Goal: Information Seeking & Learning: Check status

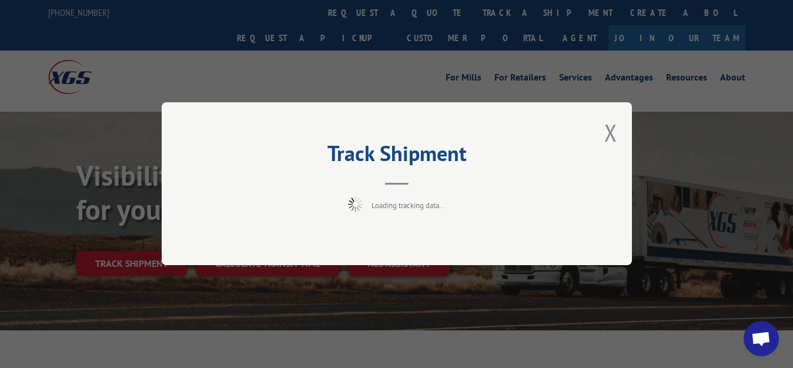
scroll to position [60, 0]
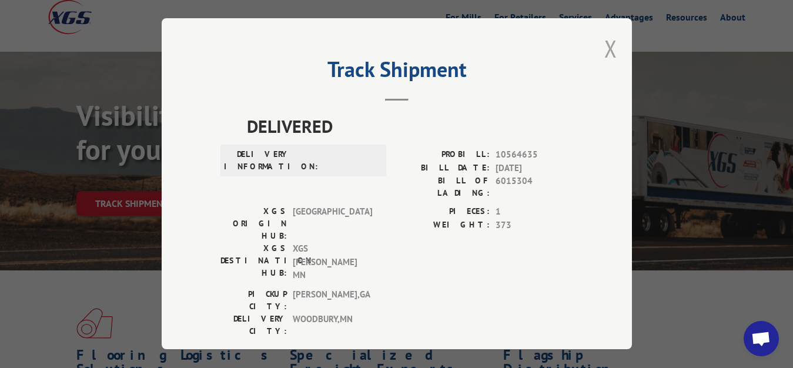
click at [604, 37] on button "Close modal" at bounding box center [610, 48] width 13 height 31
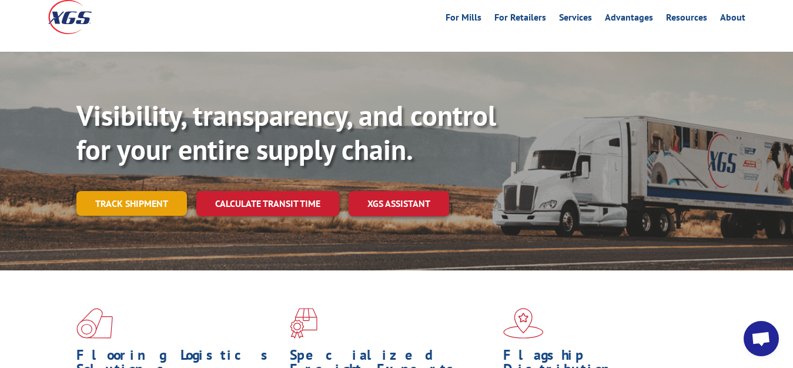
click at [77, 191] on link "Track shipment" at bounding box center [131, 203] width 110 height 25
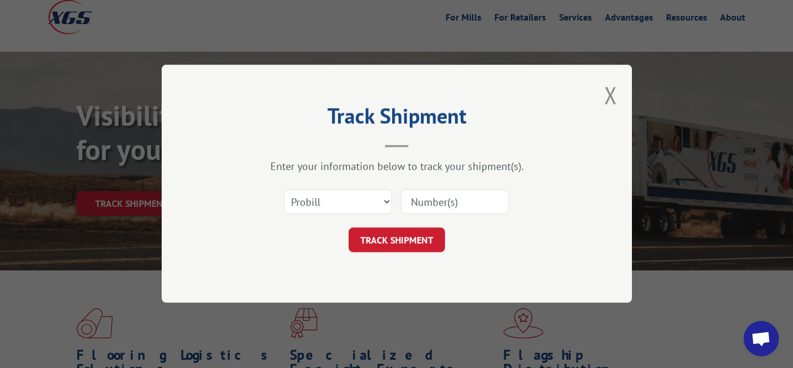
scroll to position [0, 0]
click at [284, 190] on select "Select category... Probill BOL PO" at bounding box center [338, 202] width 108 height 25
select select "bol"
click option "BOL" at bounding box center [0, 0] width 0 height 0
drag, startPoint x: 418, startPoint y: 205, endPoint x: 463, endPoint y: 119, distance: 96.7
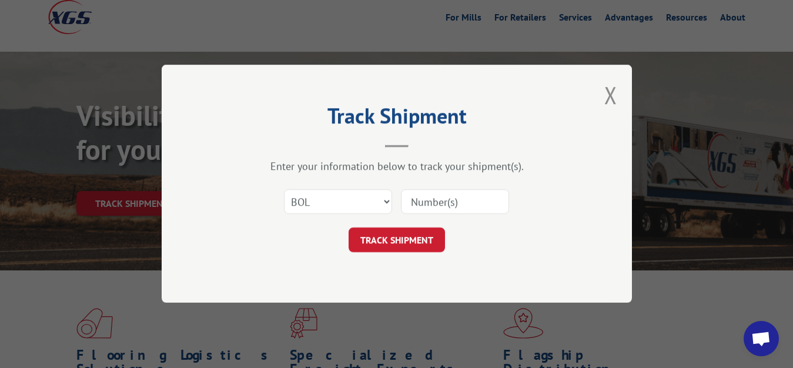
click at [420, 195] on input at bounding box center [455, 202] width 108 height 25
type input "6015735"
click button "TRACK SHIPMENT" at bounding box center [397, 240] width 96 height 25
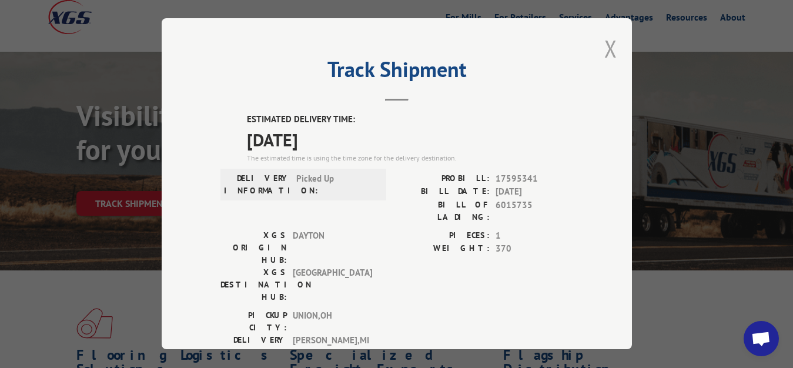
click at [604, 46] on button "Close modal" at bounding box center [610, 48] width 13 height 31
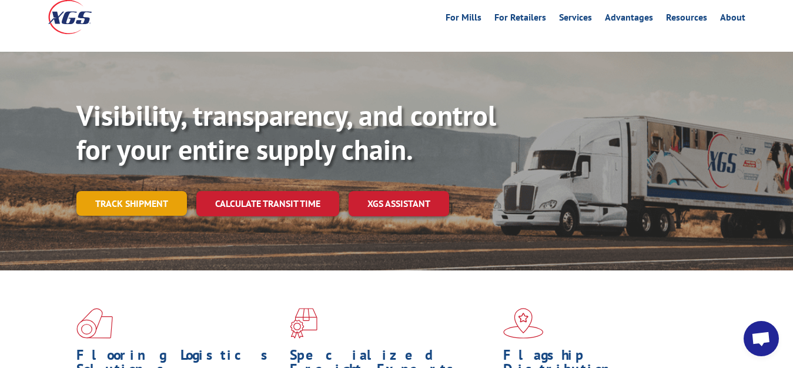
click at [116, 191] on link "Track shipment" at bounding box center [131, 203] width 110 height 25
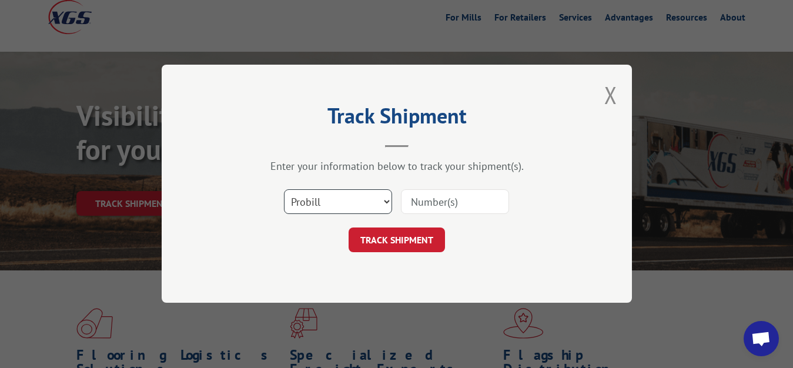
click at [284, 190] on select "Select category... Probill BOL PO" at bounding box center [338, 202] width 108 height 25
select select "bol"
click option "BOL" at bounding box center [0, 0] width 0 height 0
click at [416, 207] on input at bounding box center [455, 202] width 108 height 25
type input "6015736"
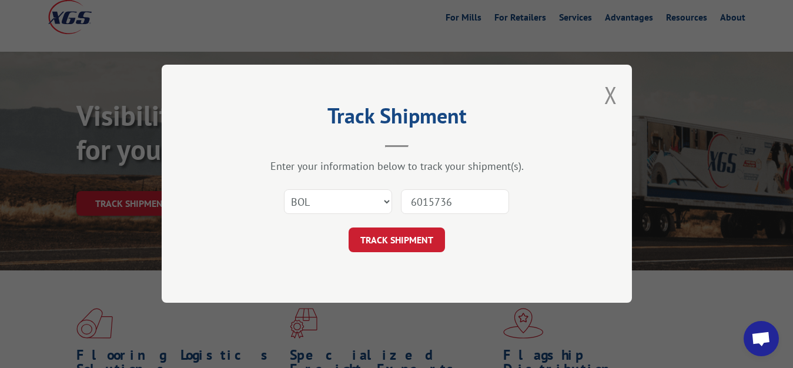
click button "TRACK SHIPMENT" at bounding box center [397, 240] width 96 height 25
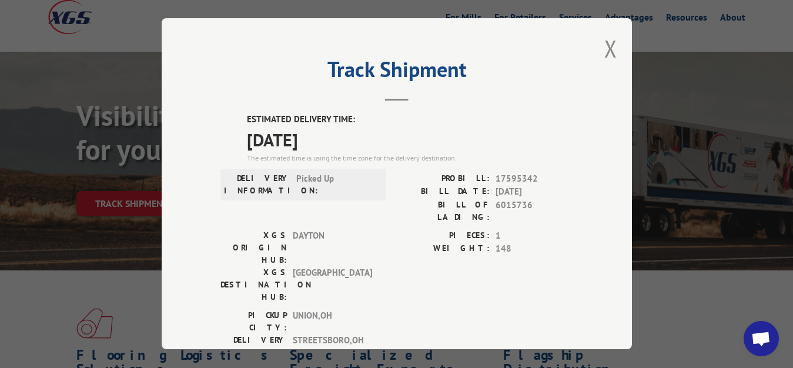
click at [607, 38] on div "Track Shipment ESTIMATED DELIVERY TIME: [DATE] The estimated time is using the …" at bounding box center [397, 183] width 470 height 331
click at [604, 49] on button "Close modal" at bounding box center [610, 48] width 13 height 31
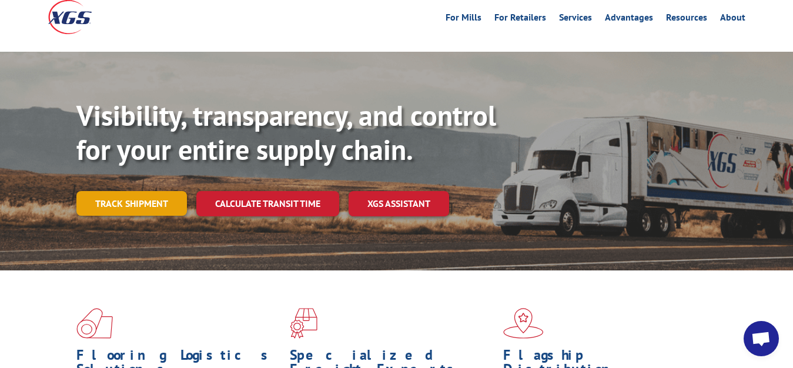
click at [112, 191] on link "Track shipment" at bounding box center [131, 203] width 110 height 25
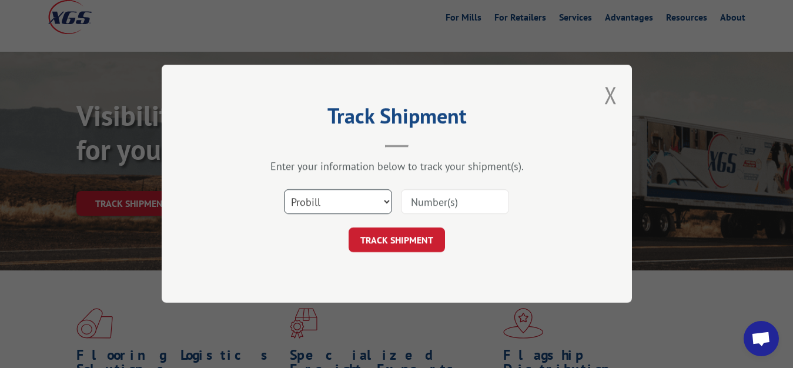
click at [284, 190] on select "Select category... Probill BOL PO" at bounding box center [338, 202] width 108 height 25
select select "bol"
click option "BOL" at bounding box center [0, 0] width 0 height 0
drag, startPoint x: 458, startPoint y: 199, endPoint x: 464, endPoint y: 155, distance: 44.4
click at [458, 197] on input at bounding box center [455, 202] width 108 height 25
